Goal: Task Accomplishment & Management: Manage account settings

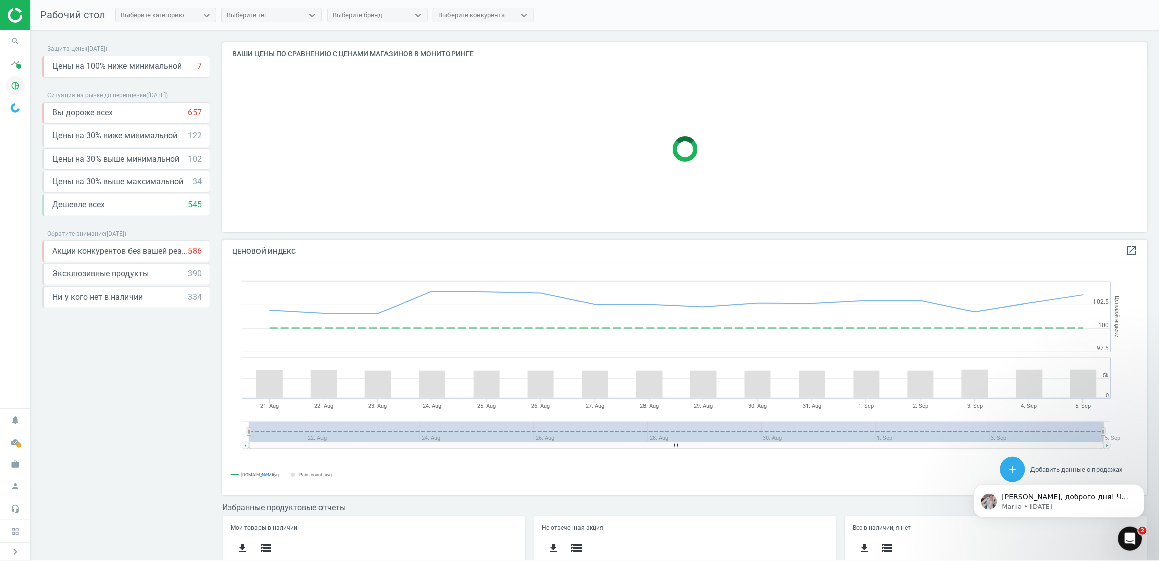
click at [16, 86] on icon "pie_chart_outlined" at bounding box center [15, 85] width 19 height 19
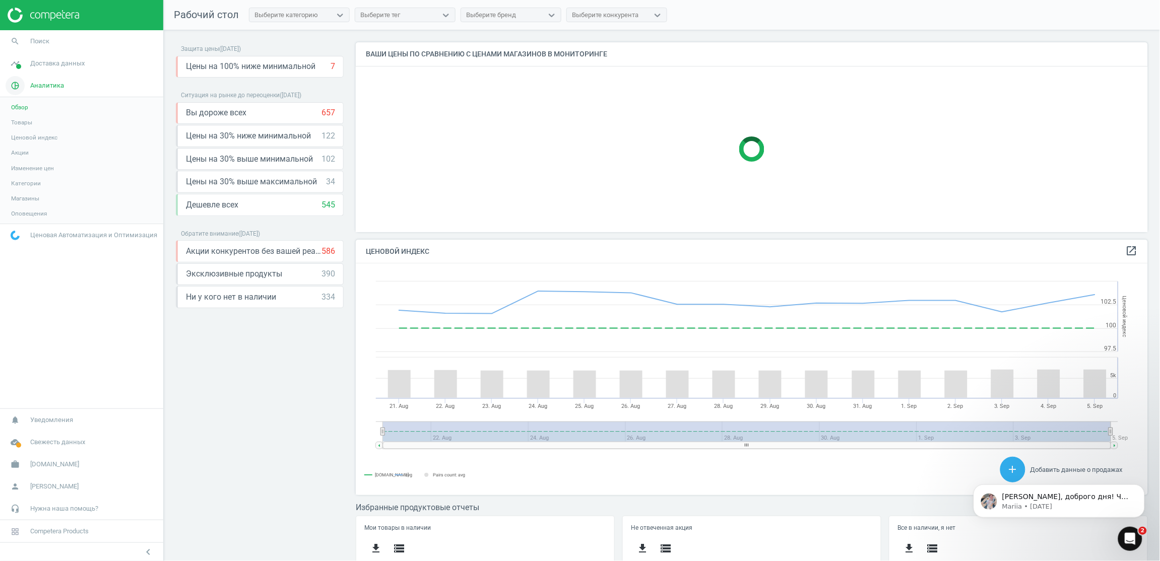
scroll to position [5, 5]
click at [26, 125] on span "Товары" at bounding box center [21, 122] width 21 height 8
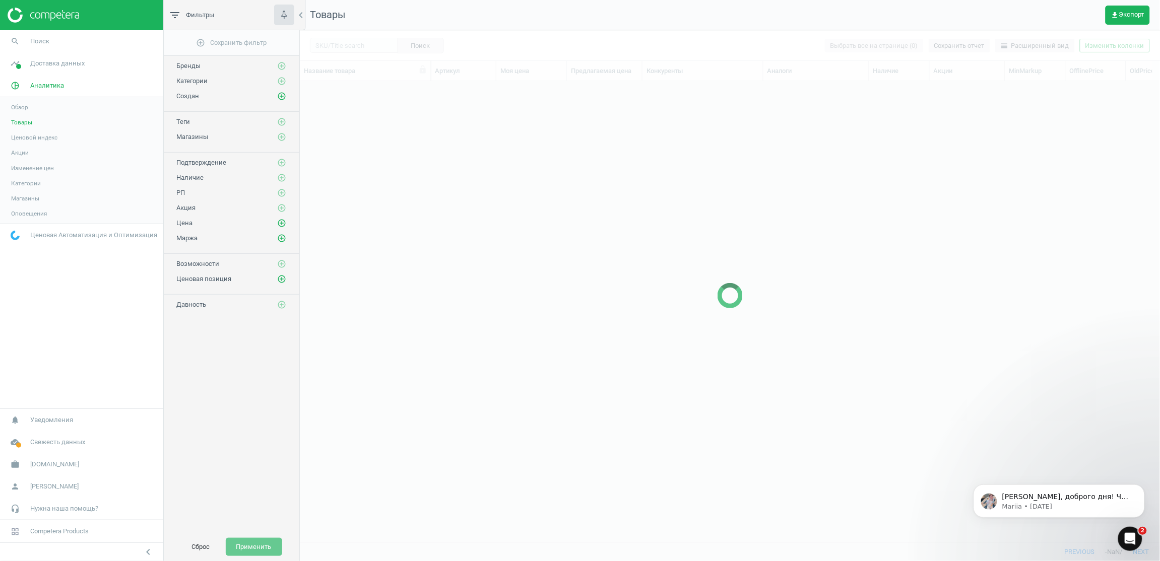
scroll to position [437, 849]
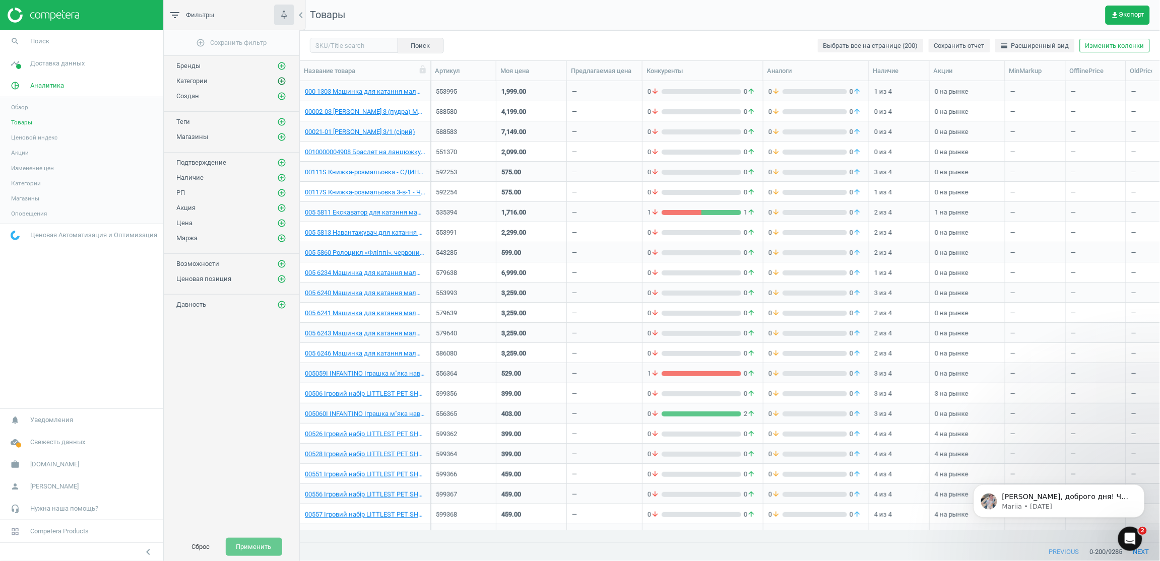
click at [280, 81] on icon "add_circle_outline" at bounding box center [281, 81] width 9 height 9
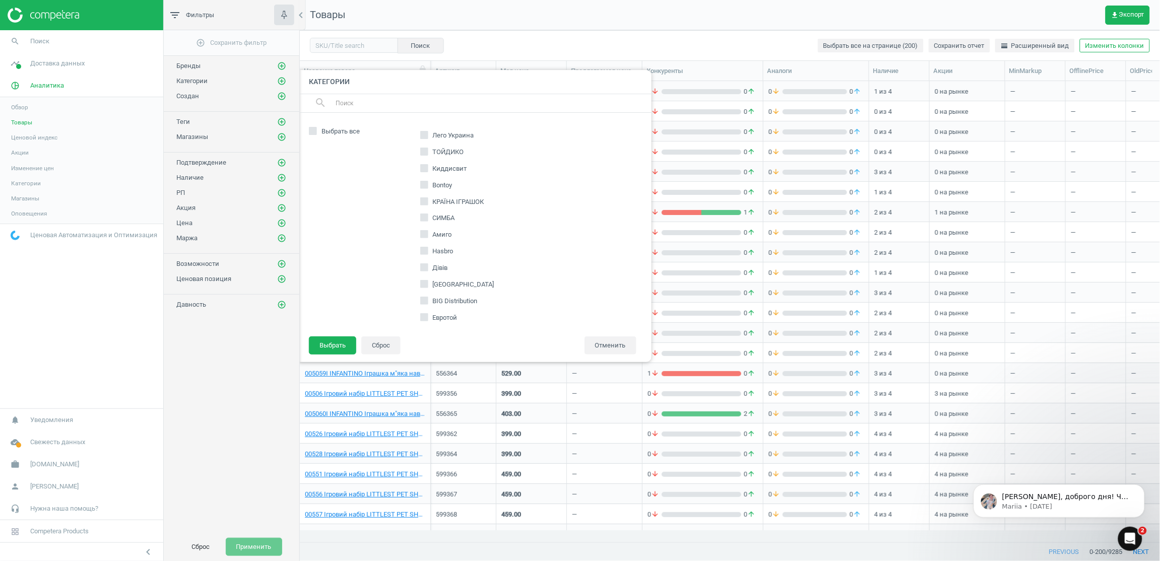
click at [421, 134] on input "Лего Украина" at bounding box center [424, 135] width 7 height 7
checkbox input "true"
click at [333, 344] on button "Выбрать" at bounding box center [332, 346] width 47 height 18
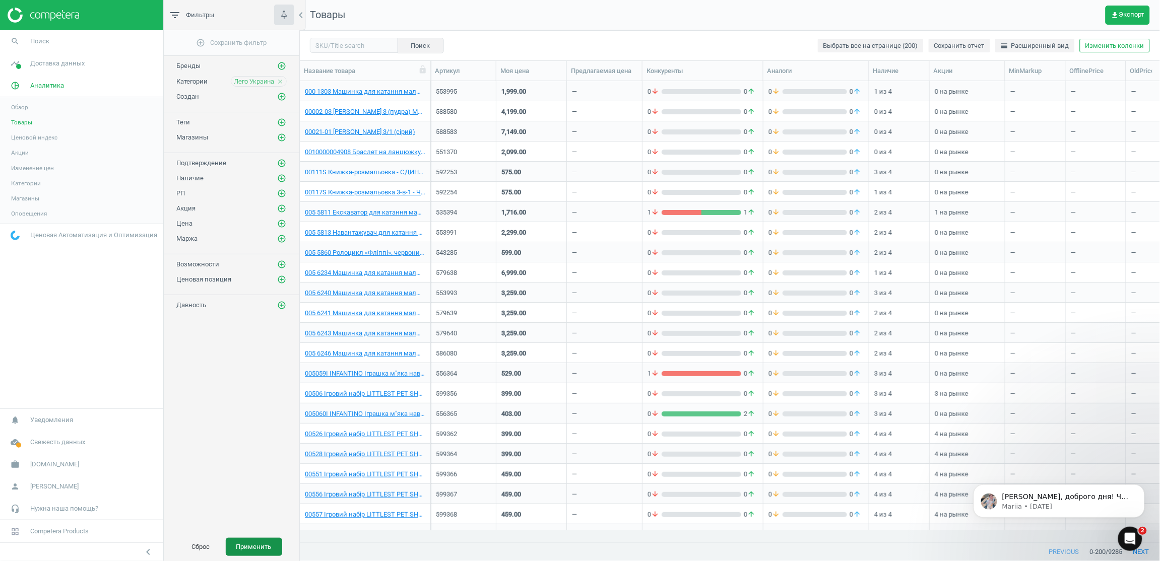
click at [244, 547] on button "Применить" at bounding box center [254, 547] width 56 height 18
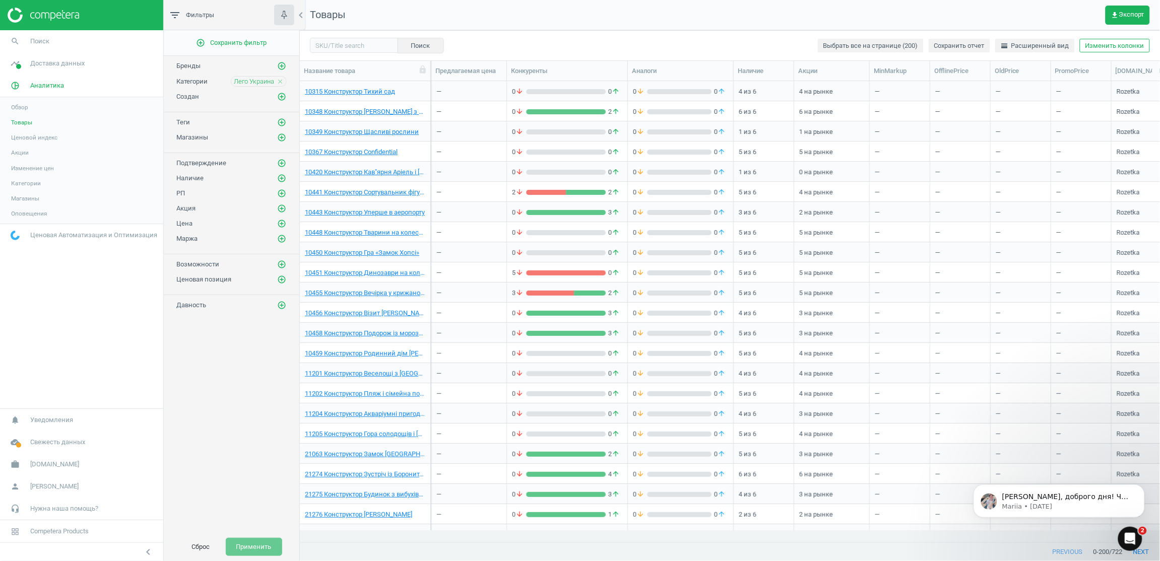
scroll to position [0, 123]
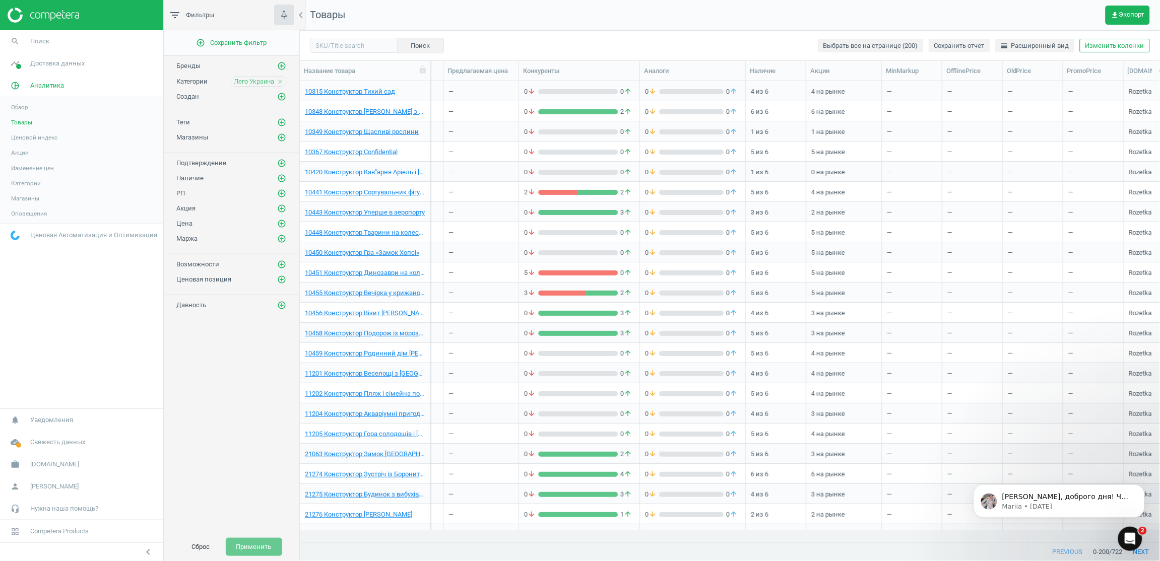
drag, startPoint x: 519, startPoint y: 561, endPoint x: 483, endPoint y: 532, distance: 45.9
click at [483, 532] on div "Поиск Выбрать все на странице (200) Сохранить отчет horizontal_split Расширенны…" at bounding box center [730, 295] width 860 height 531
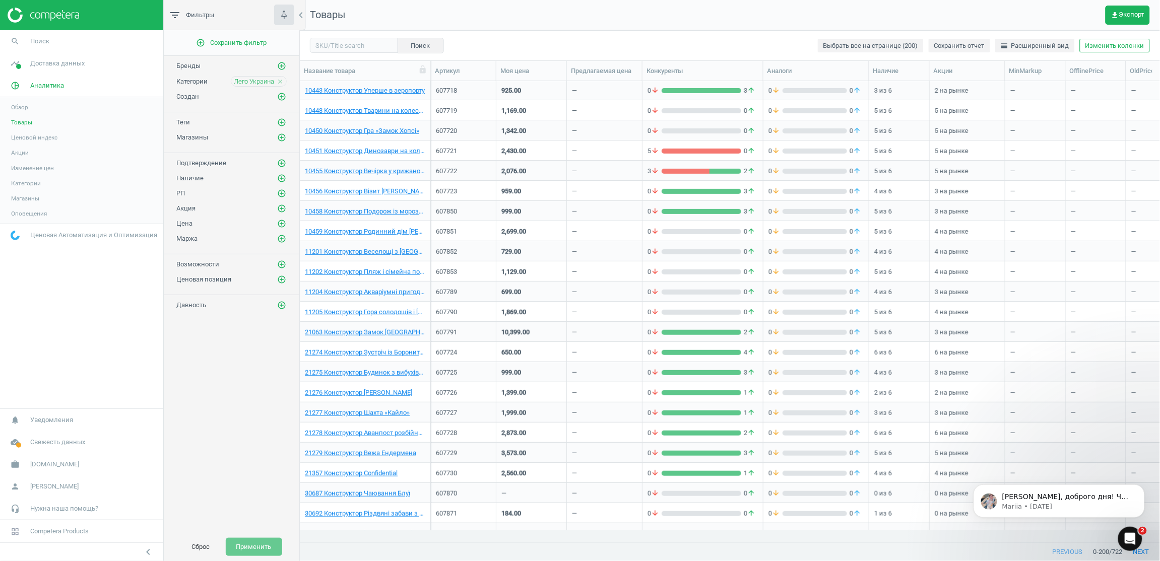
scroll to position [0, 0]
